Goal: Task Accomplishment & Management: Manage account settings

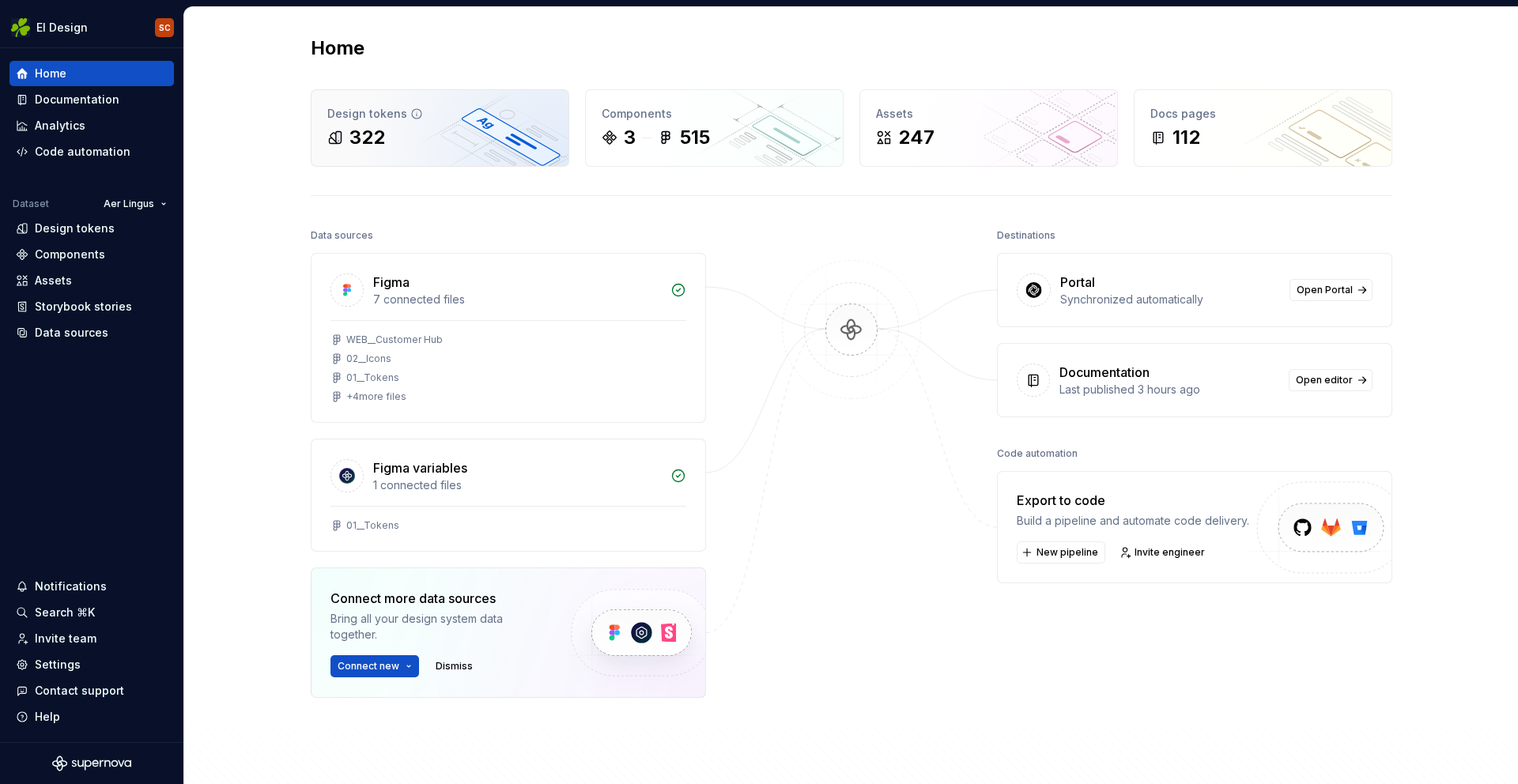
click at [508, 156] on div "Design tokens 322" at bounding box center [440, 128] width 257 height 76
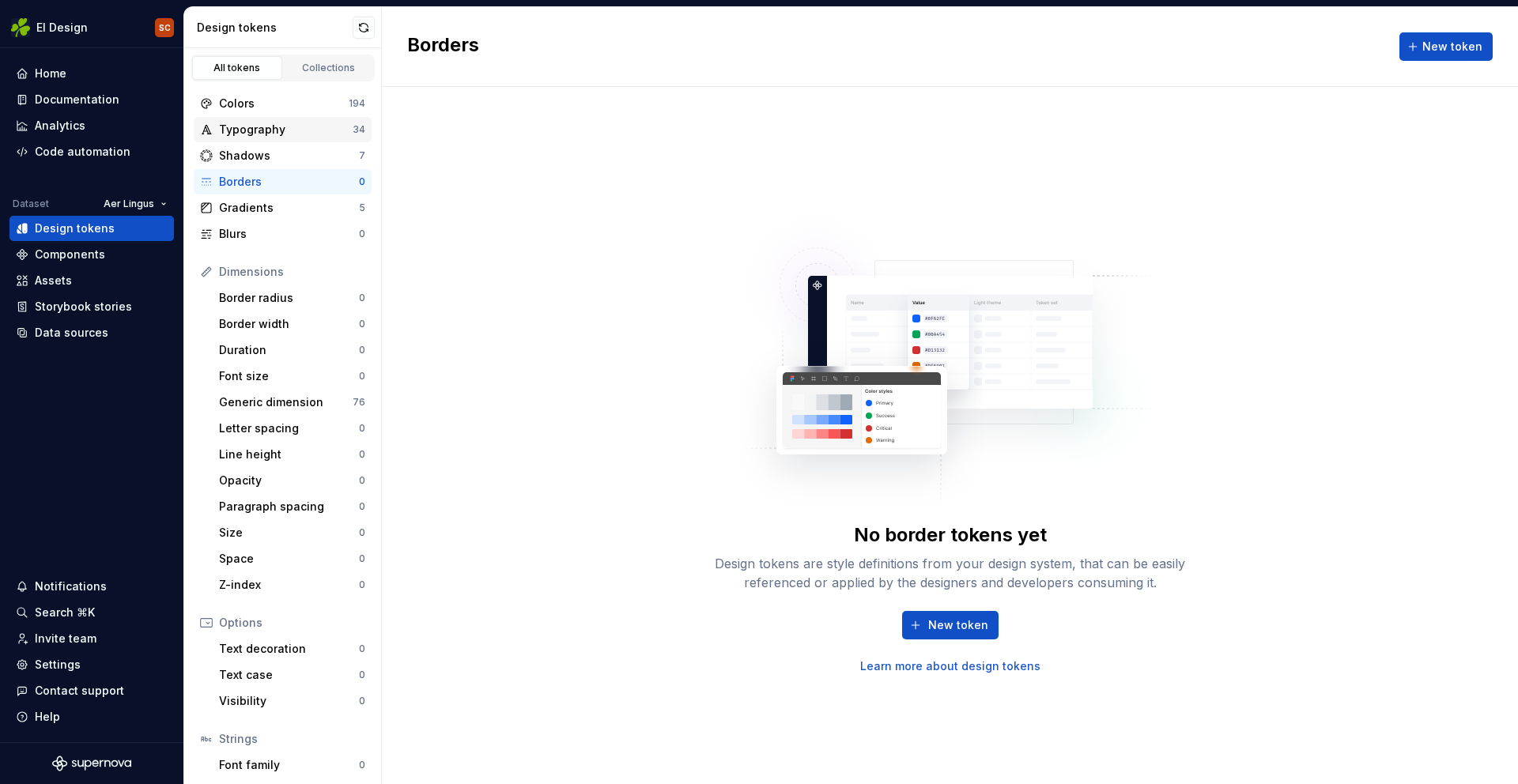
click at [239, 134] on div "Typography" at bounding box center [285, 129] width 134 height 16
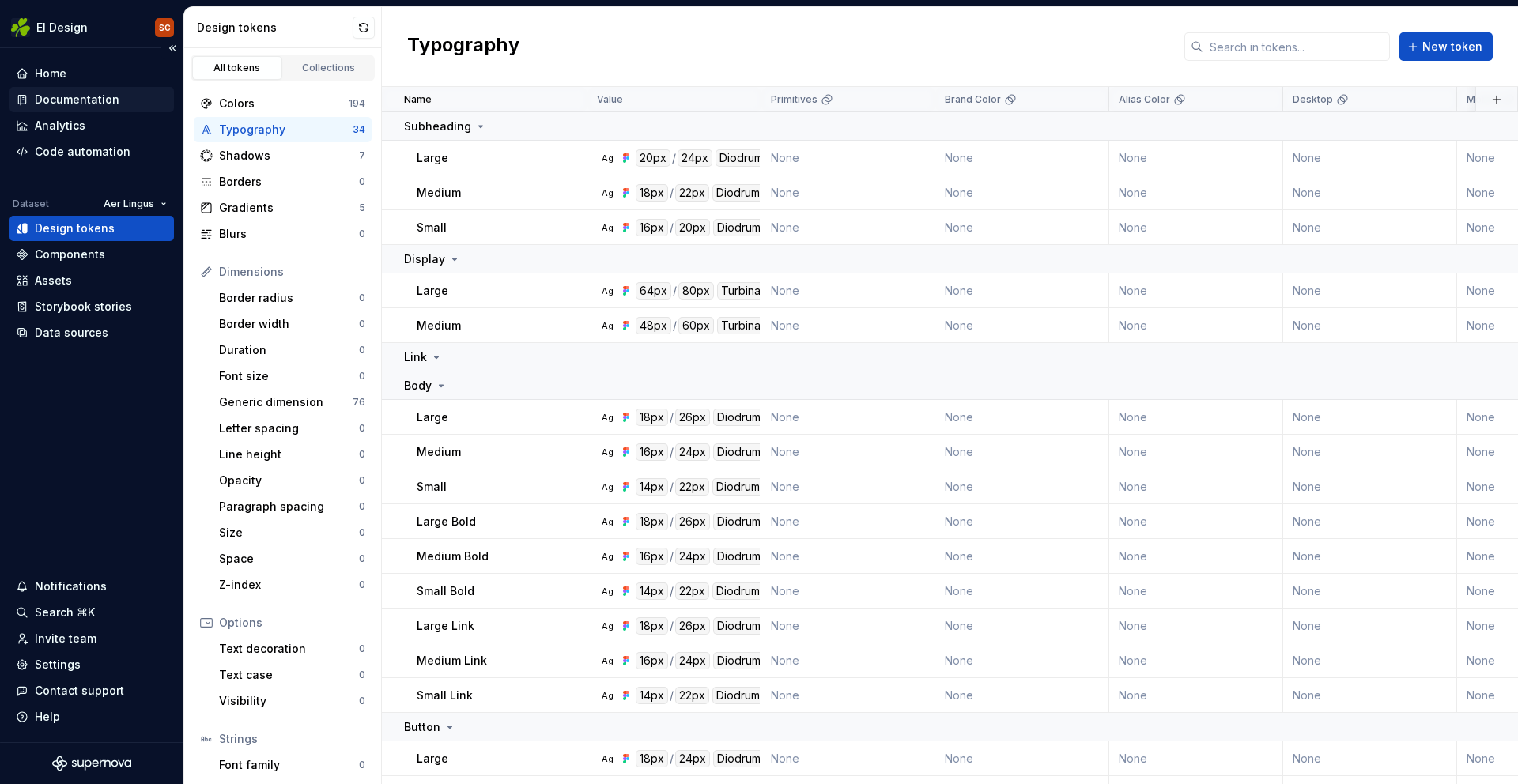
click at [85, 102] on div "Documentation" at bounding box center [76, 99] width 84 height 16
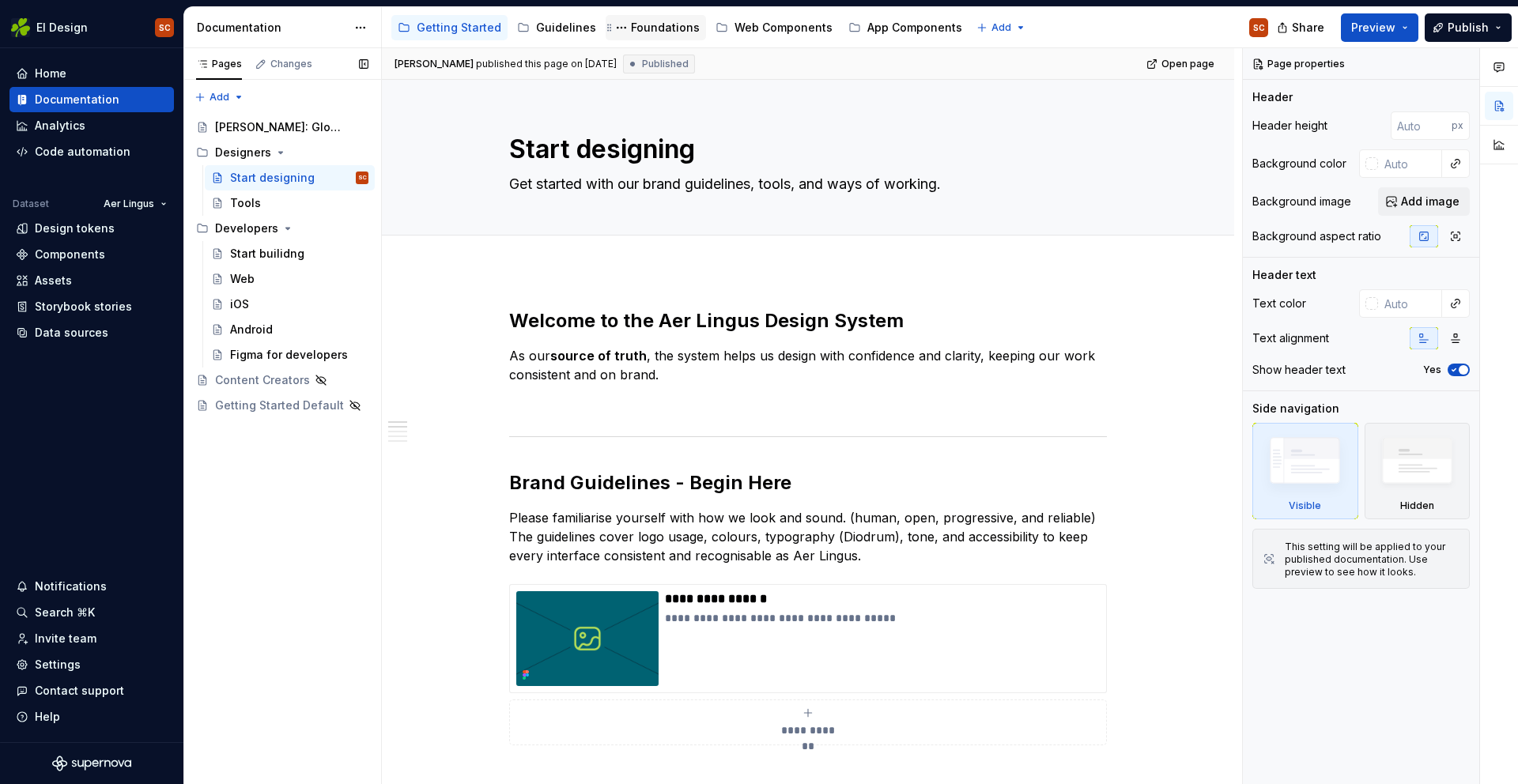
click at [654, 22] on div "Foundations" at bounding box center [665, 27] width 69 height 16
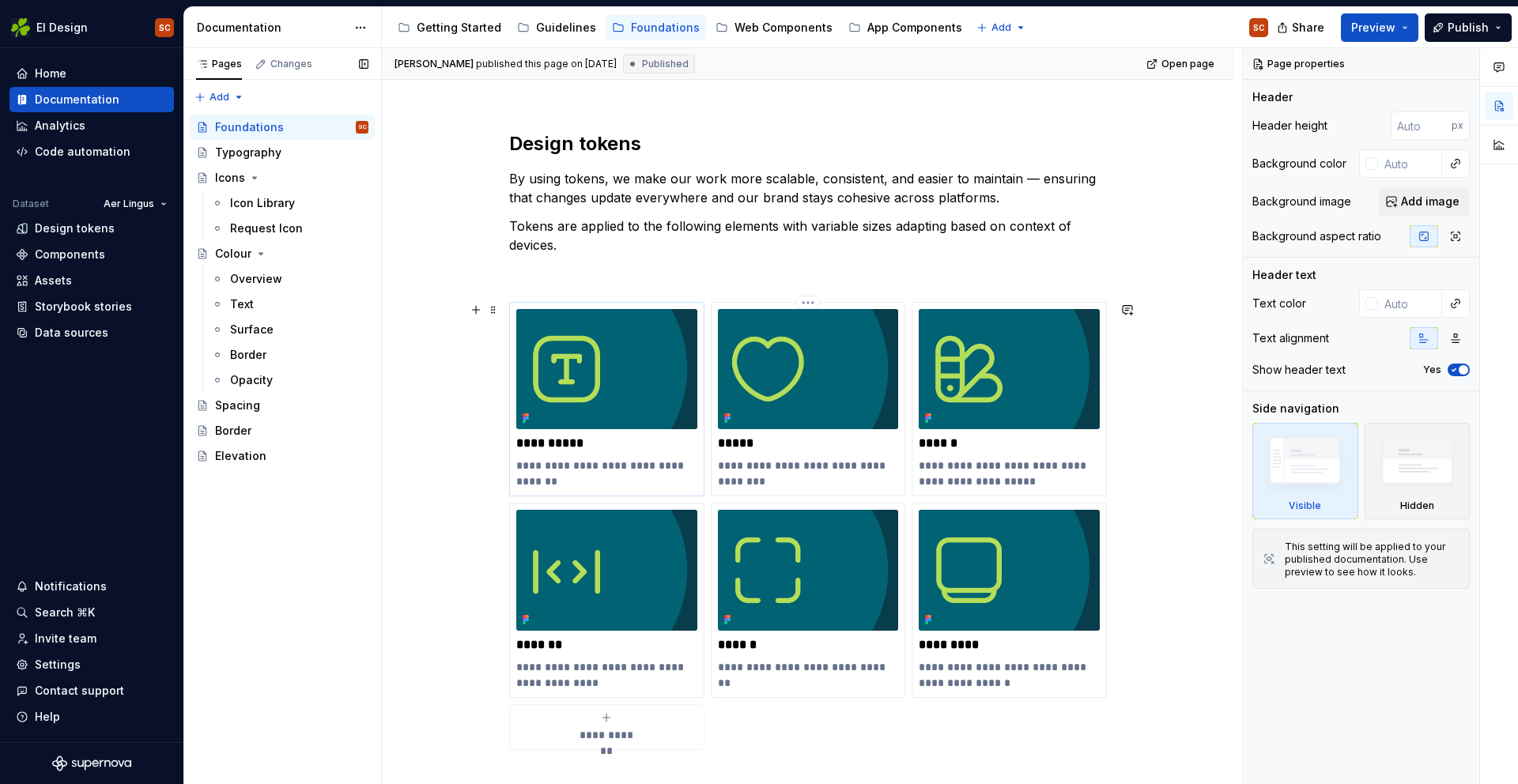
scroll to position [189, 0]
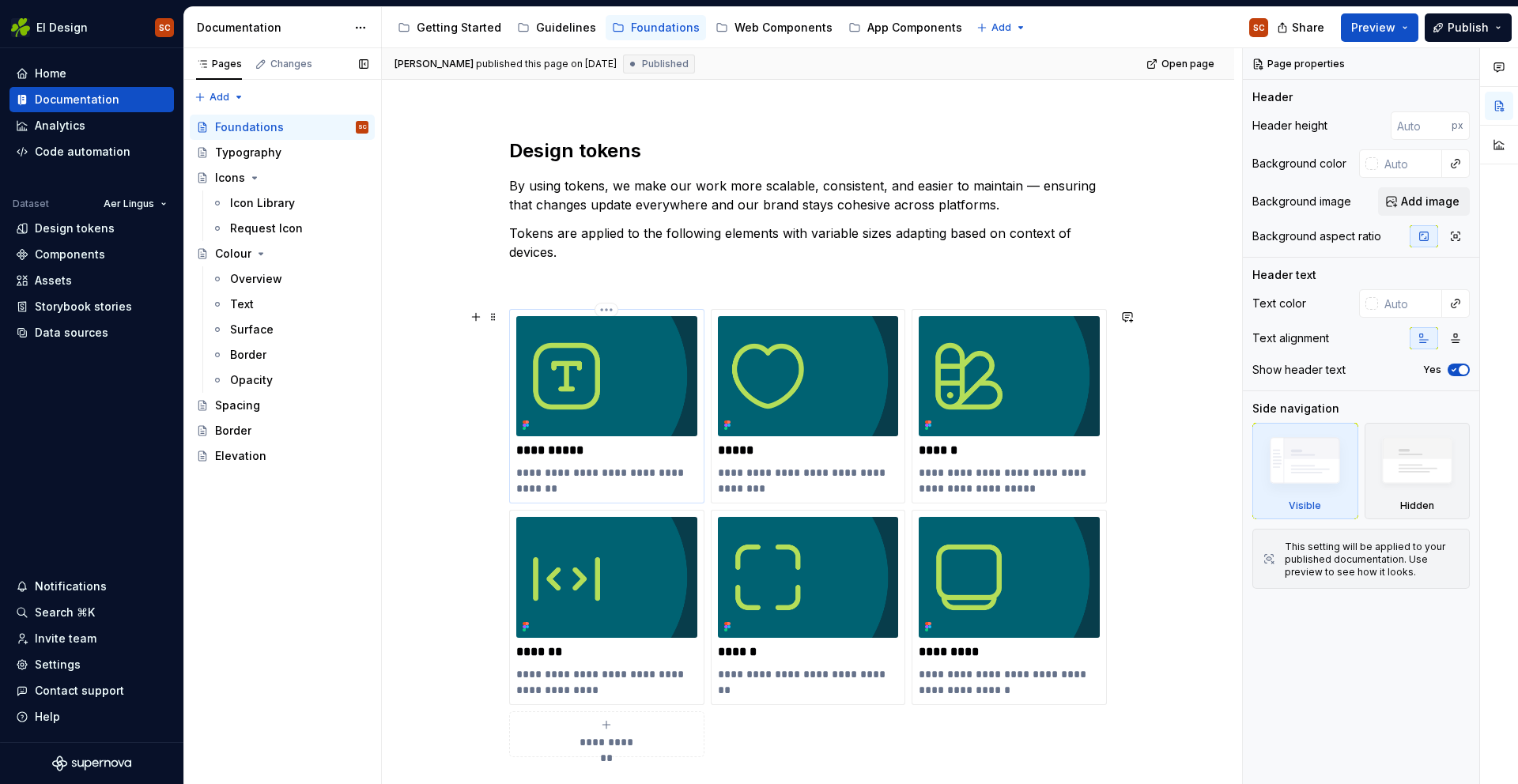
click at [655, 380] on img at bounding box center [606, 376] width 181 height 120
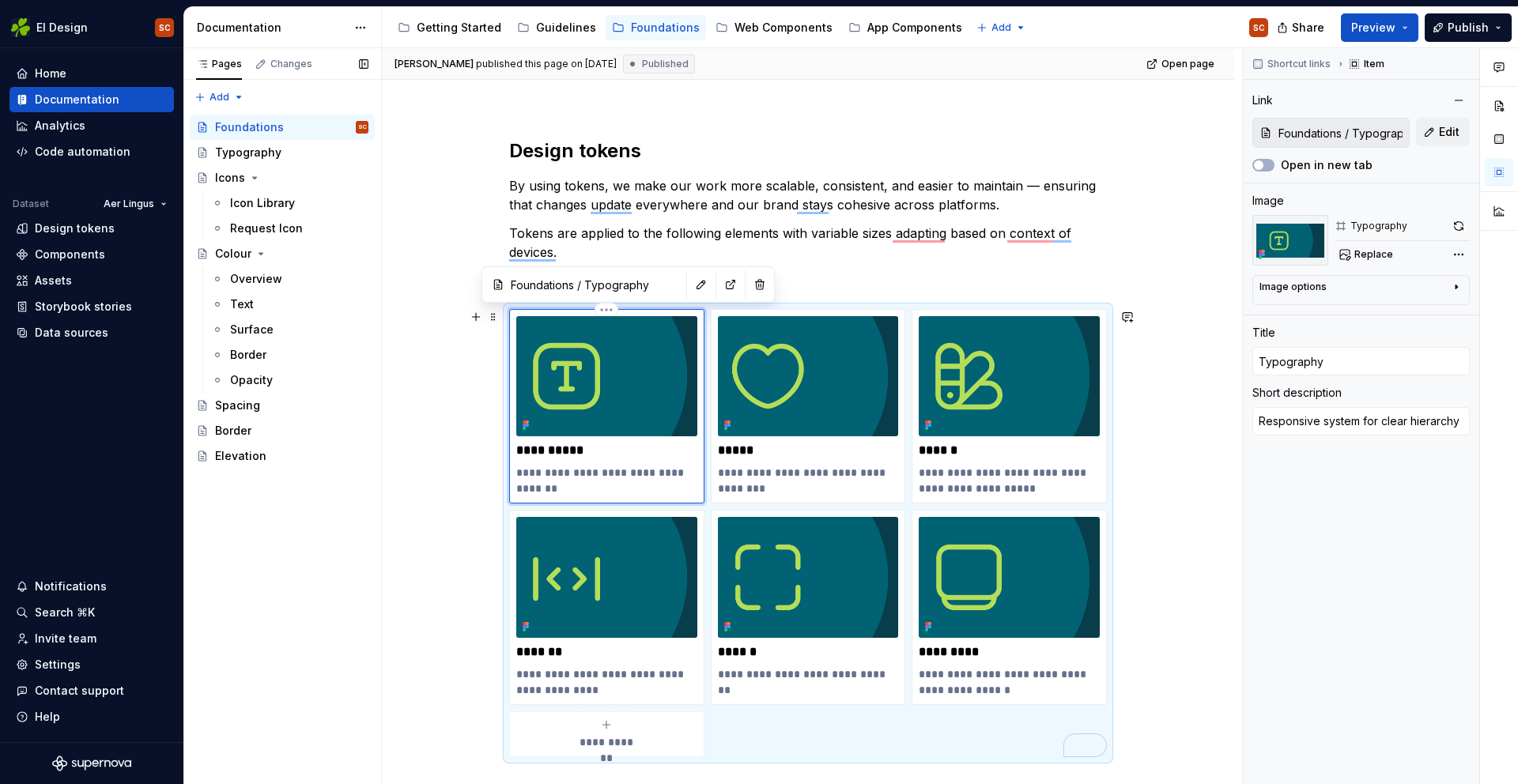
click at [642, 424] on img "To enrich screen reader interactions, please activate Accessibility in Grammarl…" at bounding box center [606, 376] width 181 height 120
click at [763, 263] on div "**********" at bounding box center [808, 448] width 598 height 619
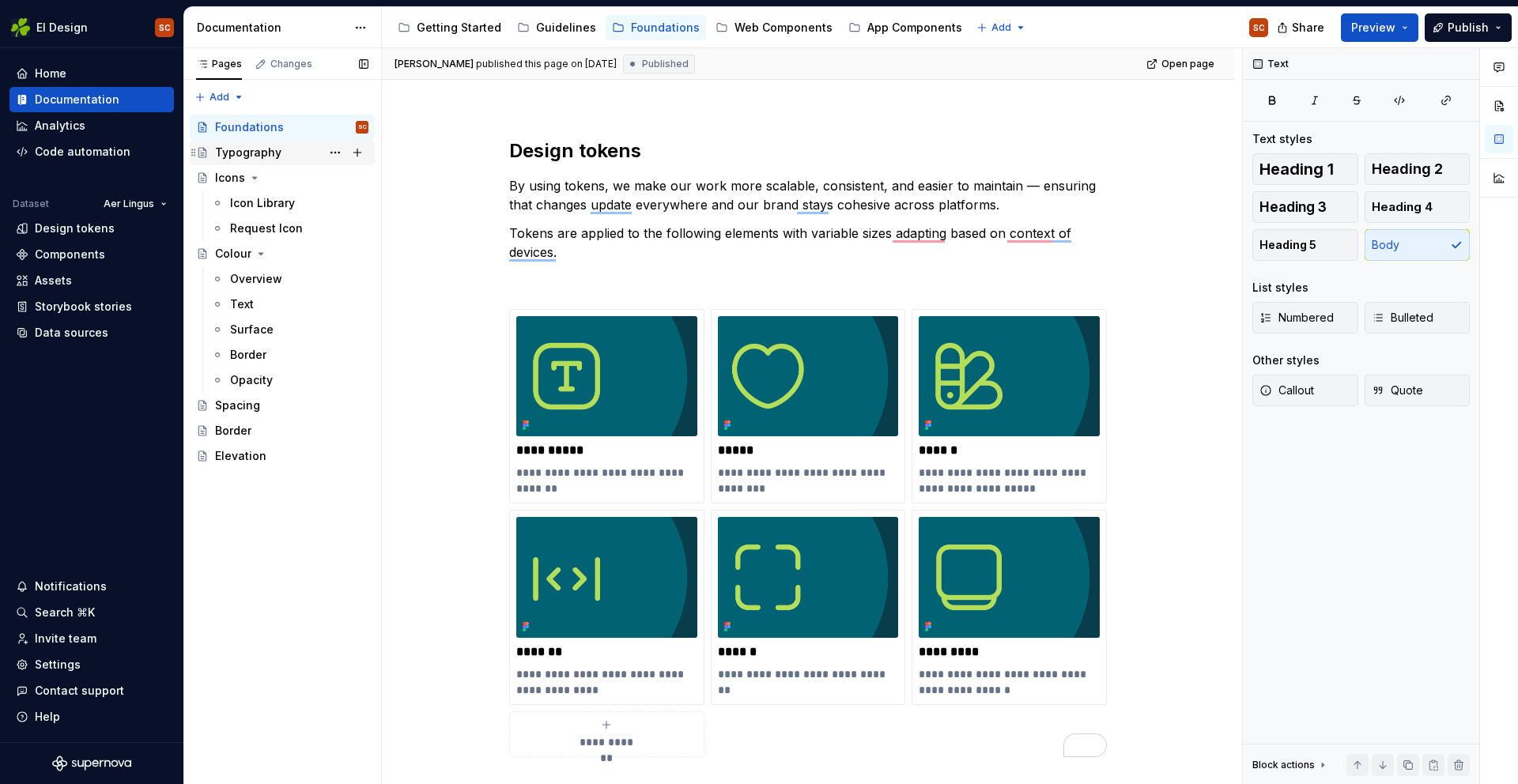
click at [242, 159] on div "Typography" at bounding box center [247, 152] width 66 height 16
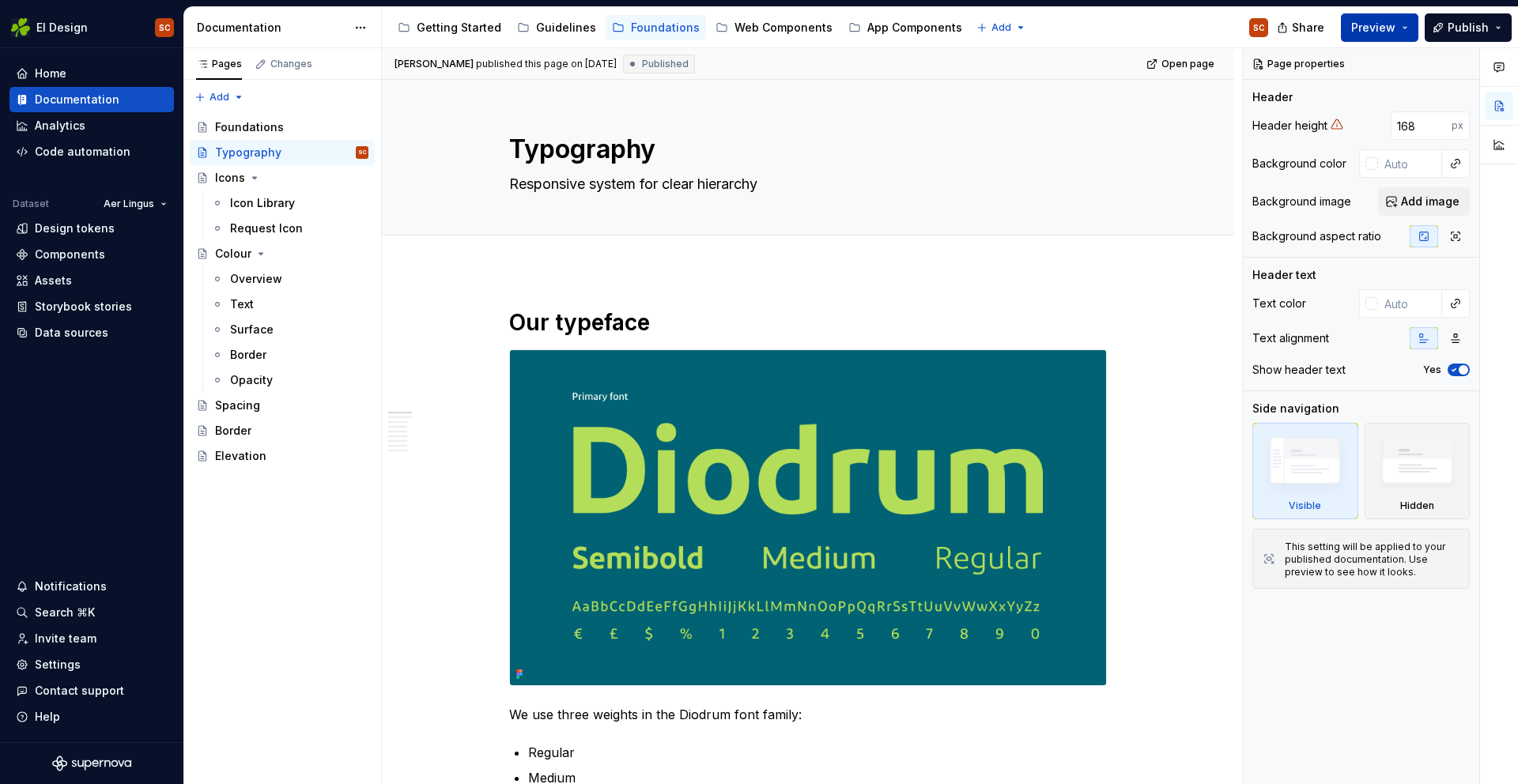
click at [1410, 34] on button "Preview" at bounding box center [1380, 27] width 78 height 29
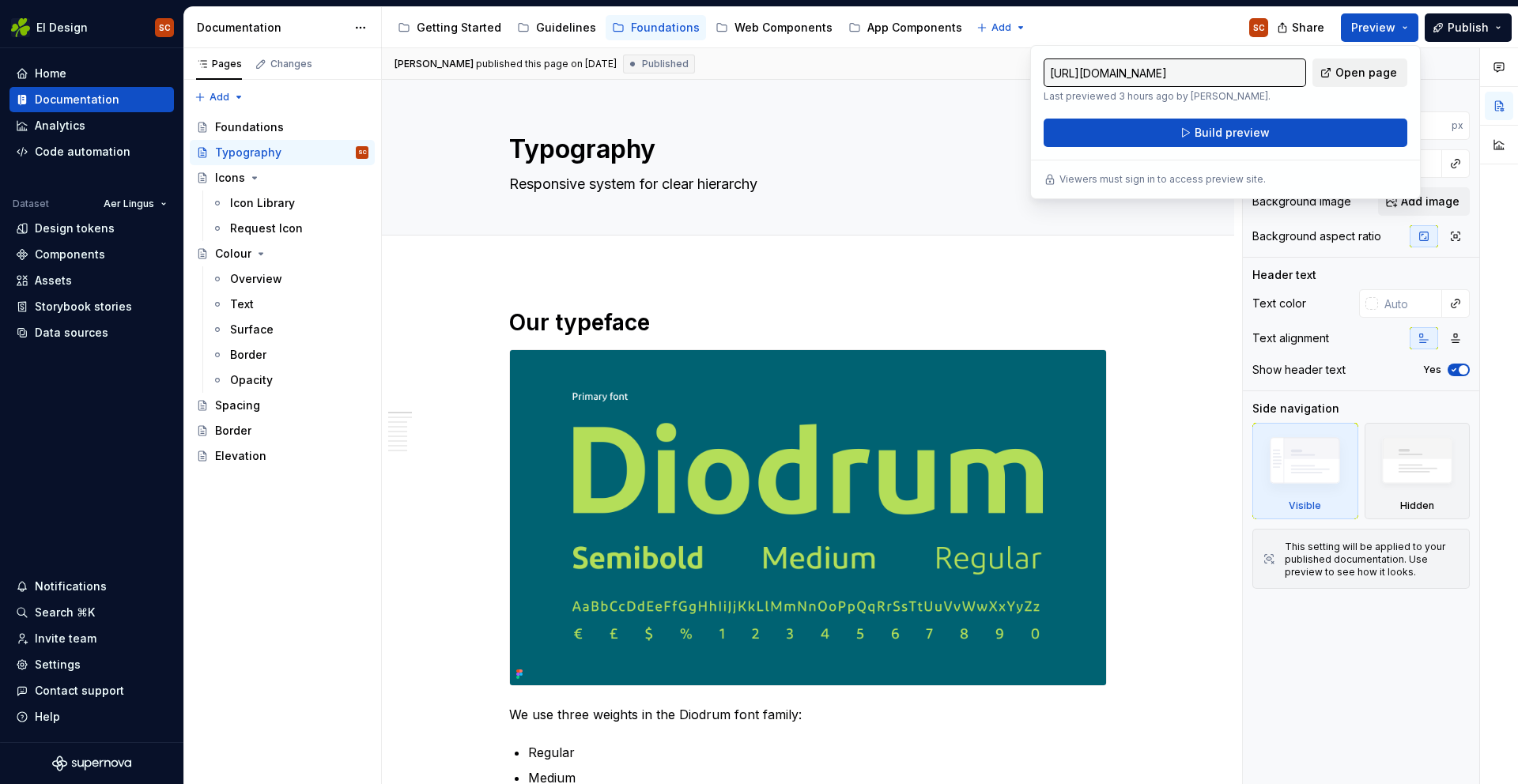
click at [1370, 73] on span "Open page" at bounding box center [1366, 72] width 61 height 16
click at [922, 137] on textarea "Typography" at bounding box center [805, 149] width 598 height 38
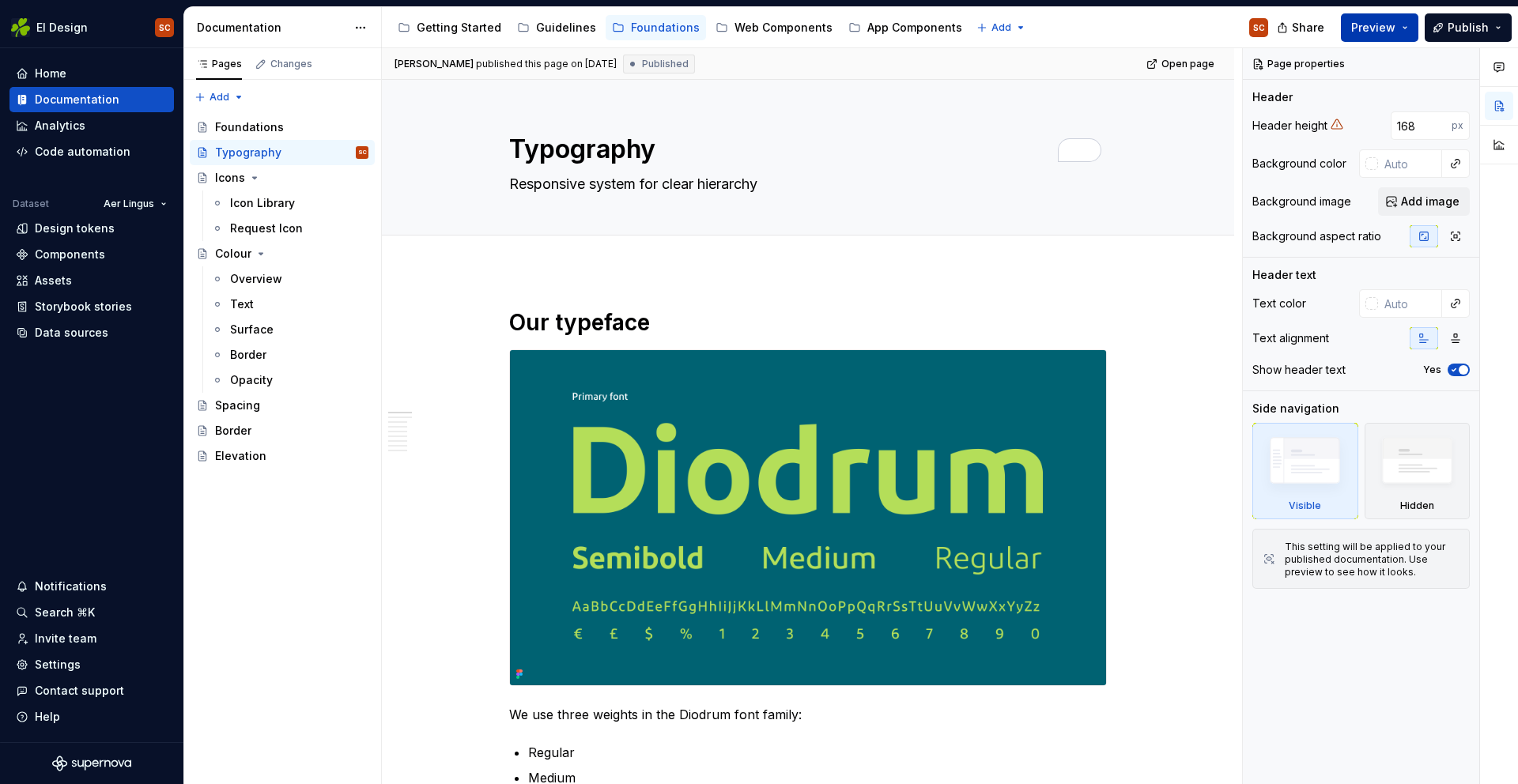
click at [1376, 26] on span "Preview" at bounding box center [1373, 27] width 44 height 16
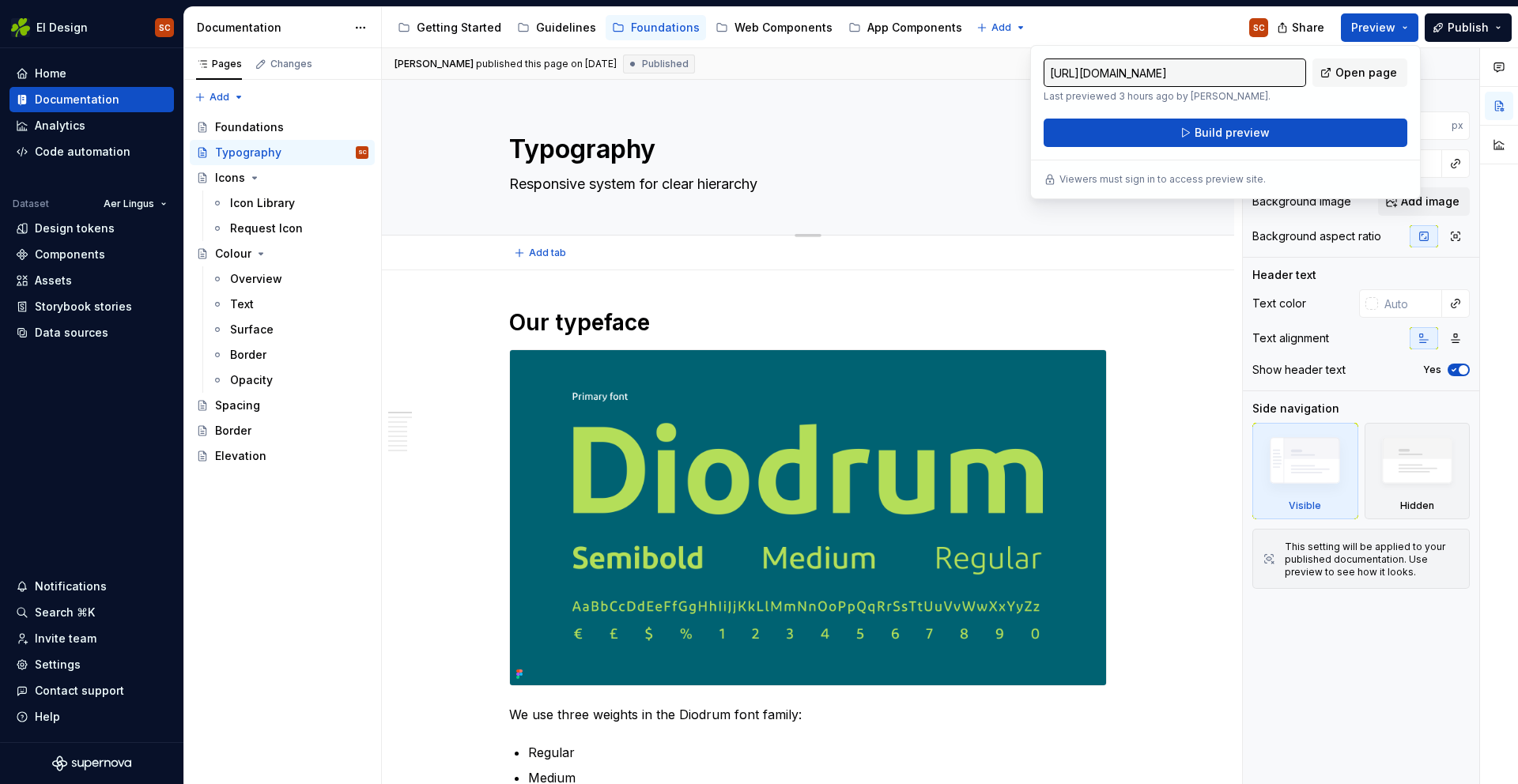
click at [923, 112] on div "Edit header" at bounding box center [801, 106] width 840 height 29
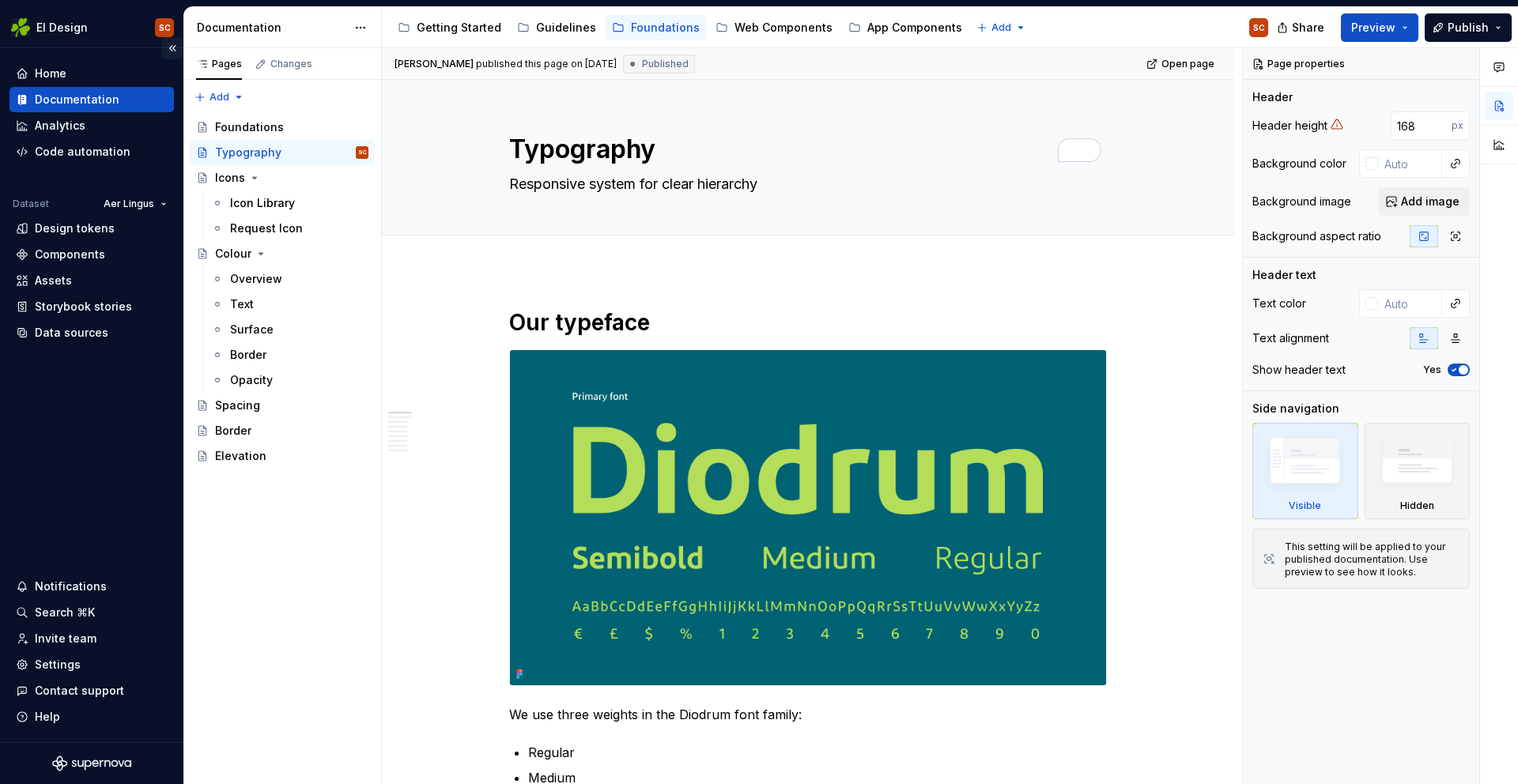
click at [167, 37] on button "Collapse sidebar" at bounding box center [172, 48] width 22 height 22
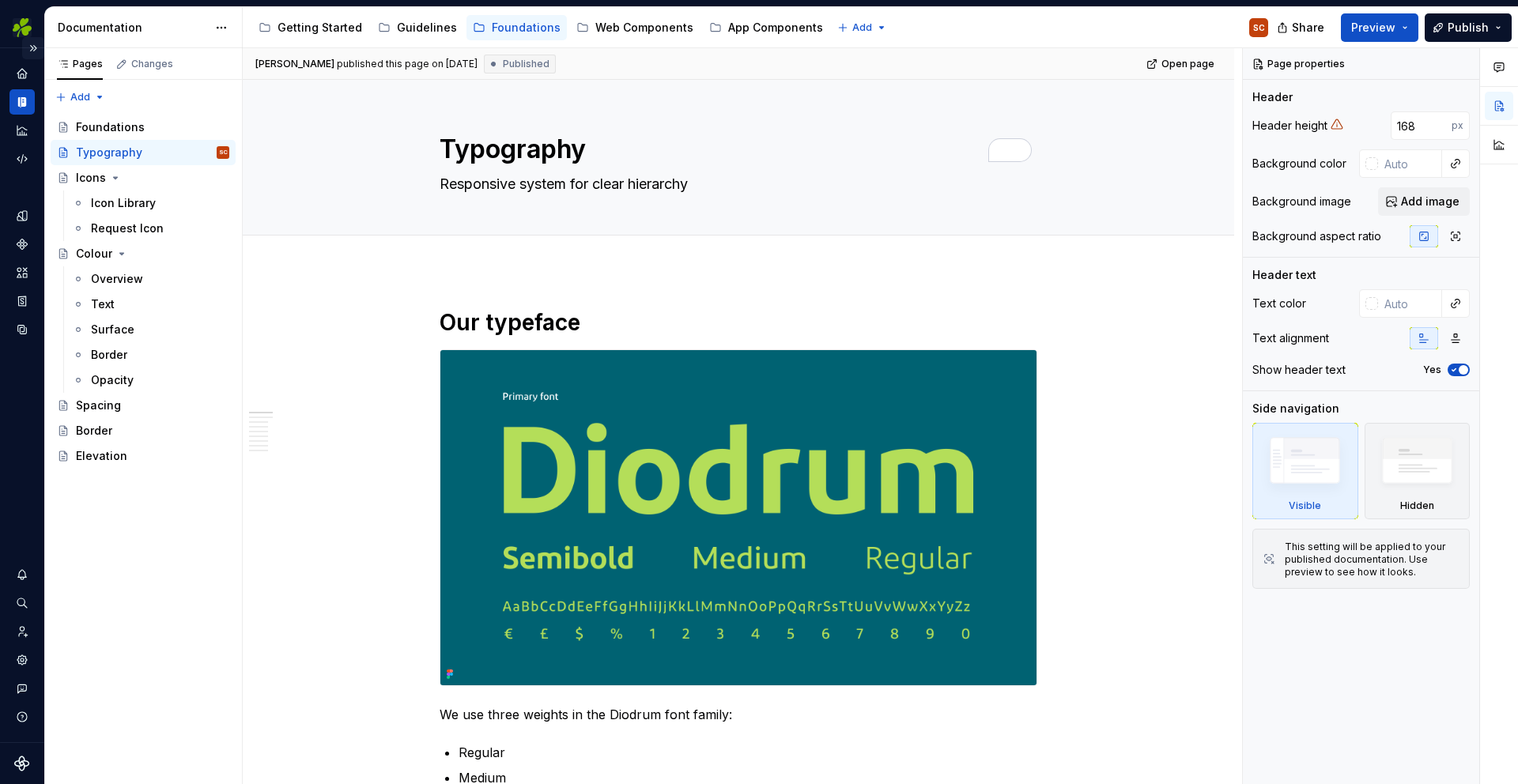
click at [34, 47] on button "Expand sidebar" at bounding box center [33, 48] width 22 height 22
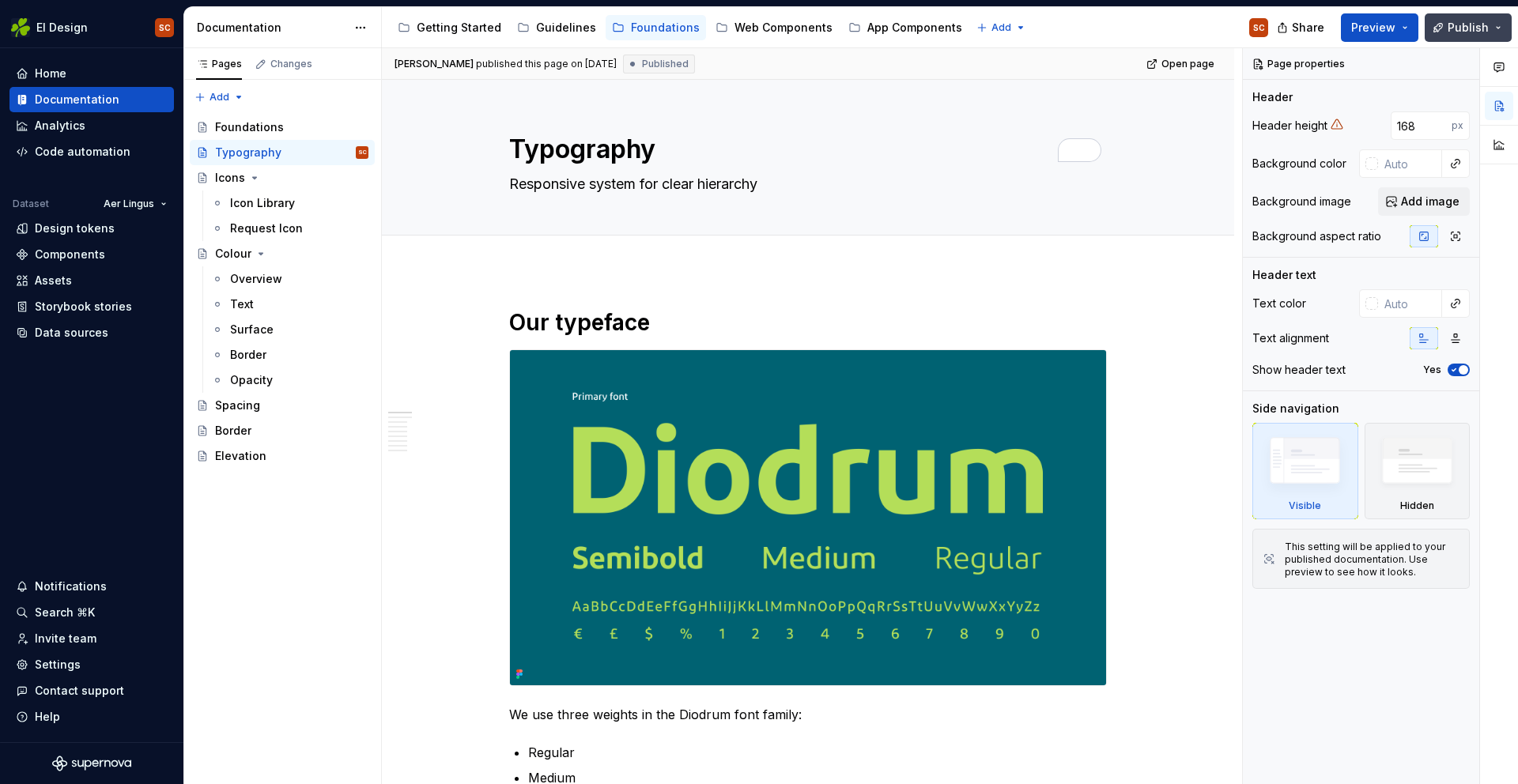
click at [1499, 29] on button "Publish" at bounding box center [1468, 27] width 87 height 29
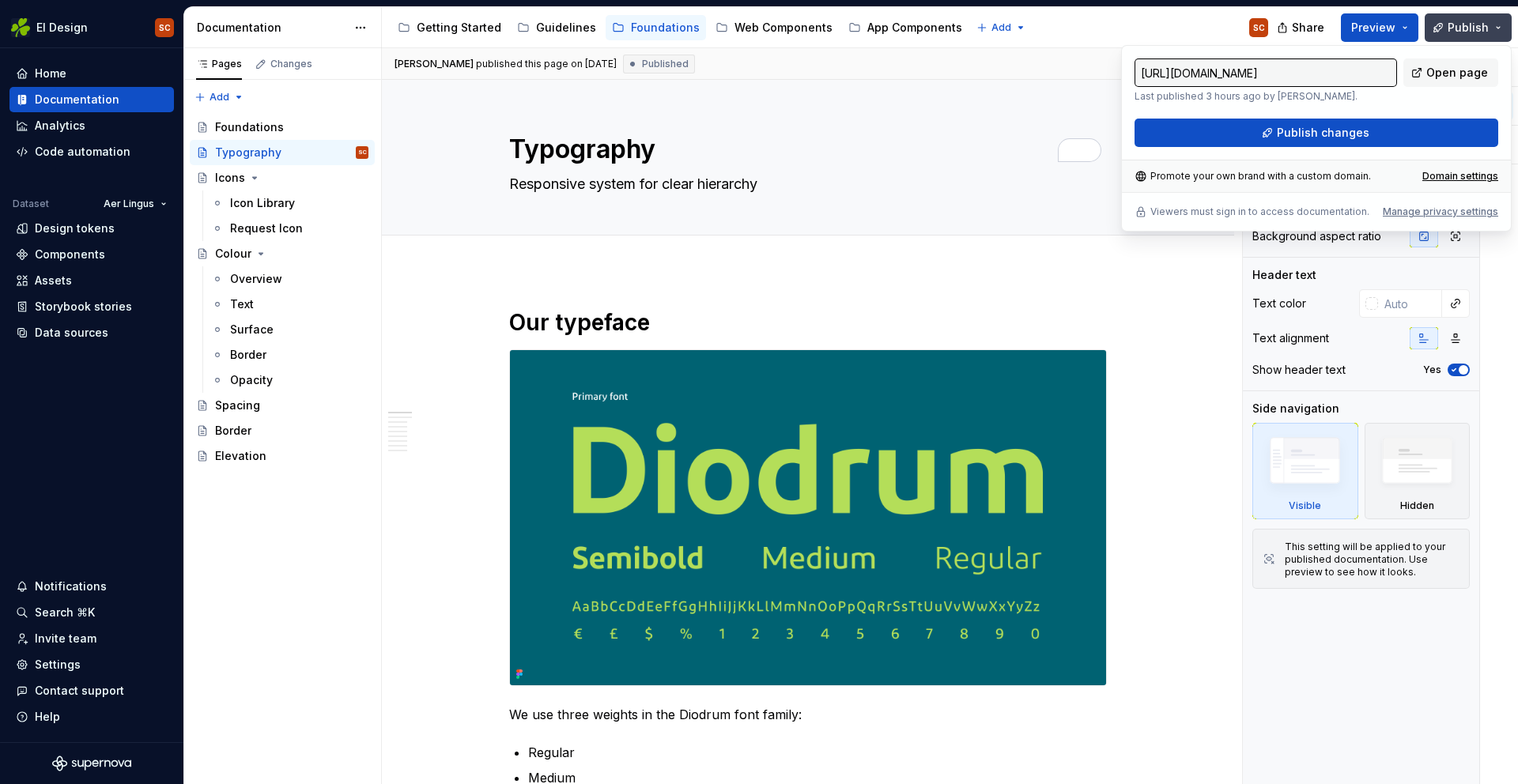
type textarea "*"
click at [1403, 213] on div "Manage privacy settings" at bounding box center [1440, 211] width 116 height 12
type input "[URL][DOMAIN_NAME]"
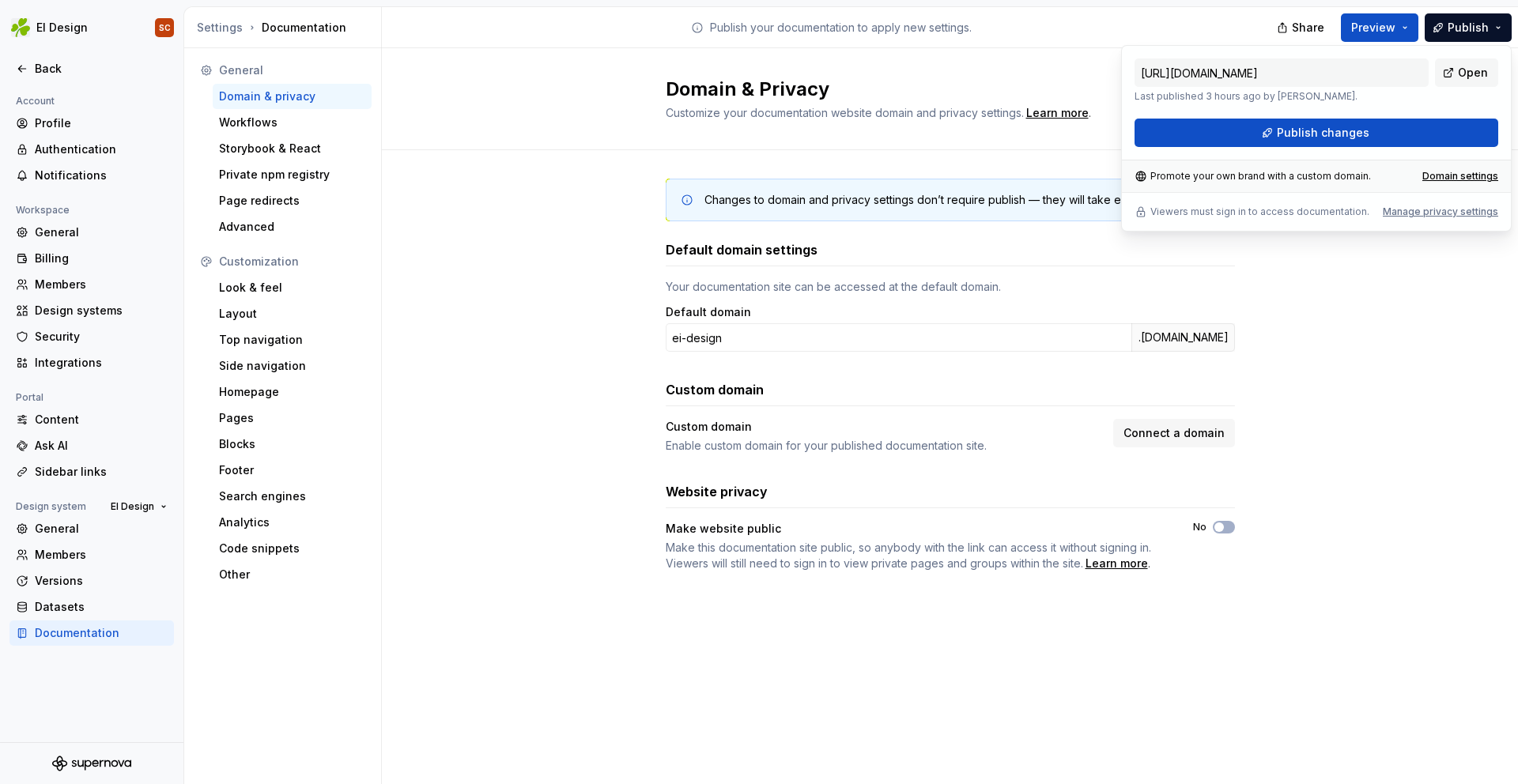
click at [1248, 267] on div "Changes to domain and privacy settings don’t require publish — they will take e…" at bounding box center [949, 391] width 1136 height 482
